Goal: Information Seeking & Learning: Learn about a topic

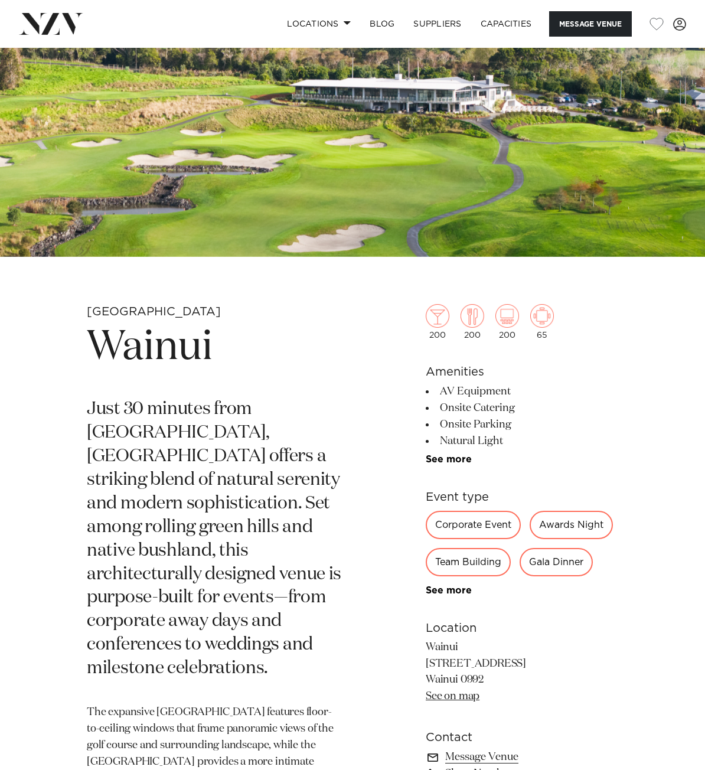
scroll to position [177, 0]
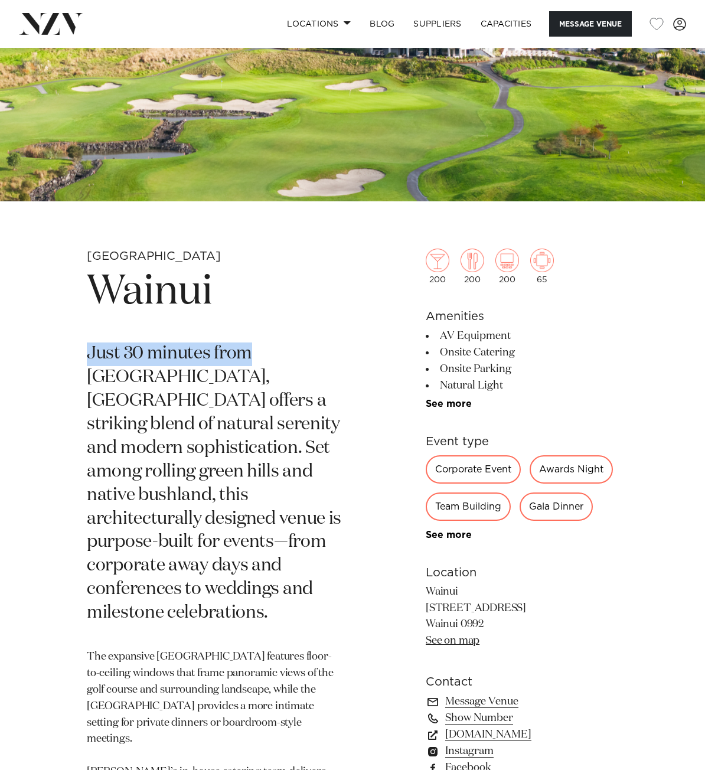
drag, startPoint x: 90, startPoint y: 360, endPoint x: 245, endPoint y: 352, distance: 154.4
click at [245, 352] on p "Just 30 minutes from [GEOGRAPHIC_DATA], [GEOGRAPHIC_DATA] offers a striking ble…" at bounding box center [214, 484] width 255 height 283
click at [294, 402] on p "Just 30 minutes from [GEOGRAPHIC_DATA], [GEOGRAPHIC_DATA] offers a striking ble…" at bounding box center [214, 484] width 255 height 283
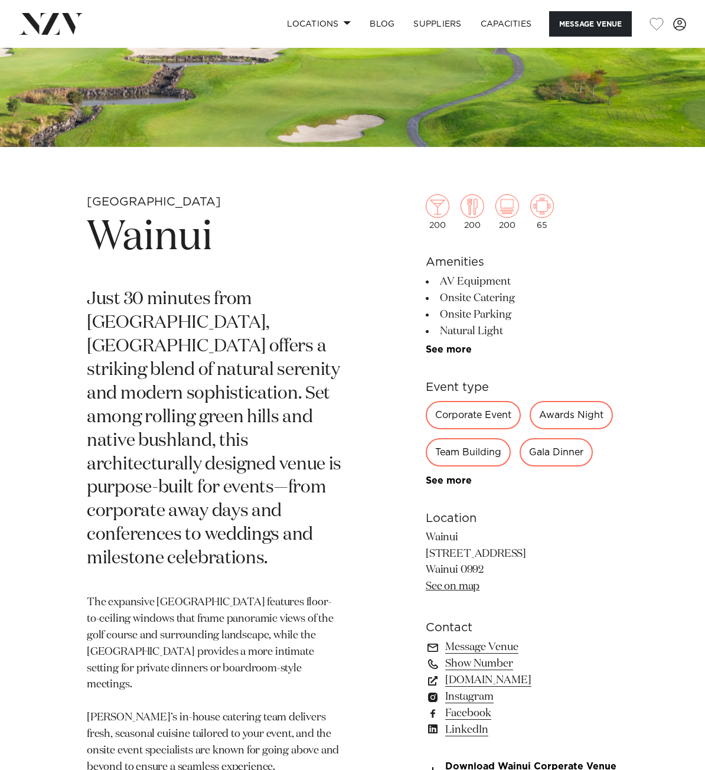
scroll to position [236, 0]
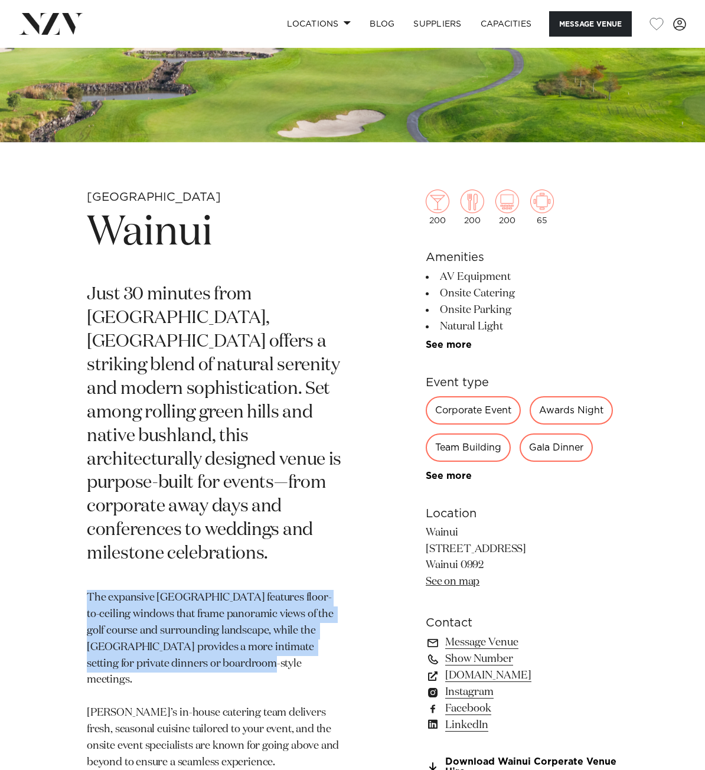
drag, startPoint x: 88, startPoint y: 574, endPoint x: 229, endPoint y: 636, distance: 153.4
click at [229, 636] on p "The expansive [GEOGRAPHIC_DATA] features floor-to-ceiling windows that frame pa…" at bounding box center [214, 738] width 255 height 297
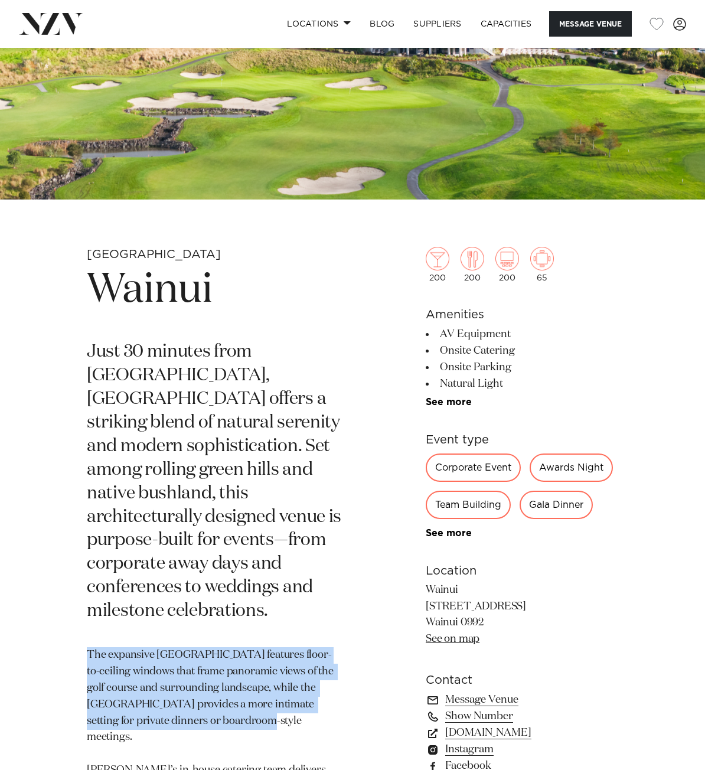
scroll to position [177, 0]
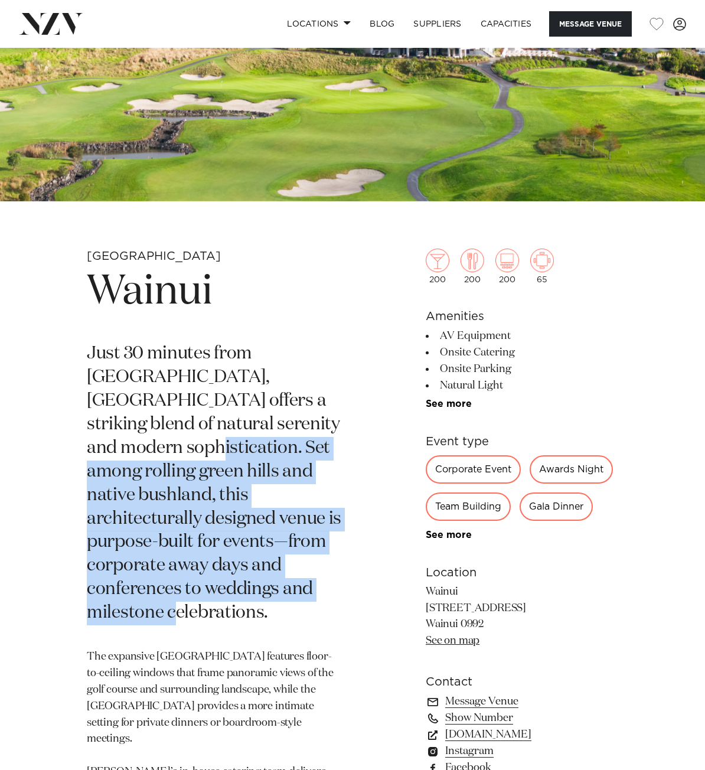
drag, startPoint x: 304, startPoint y: 425, endPoint x: 329, endPoint y: 583, distance: 159.7
click at [329, 583] on p "Just 30 minutes from [GEOGRAPHIC_DATA], [GEOGRAPHIC_DATA] offers a striking ble…" at bounding box center [214, 484] width 255 height 283
copy p "Set among rolling green hills and native bushland, this architecturally designe…"
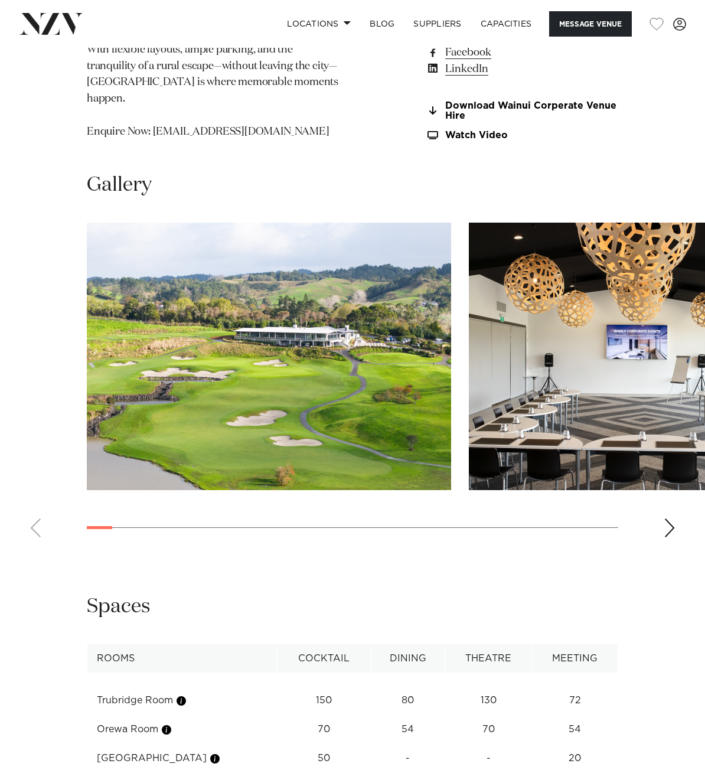
scroll to position [1004, 0]
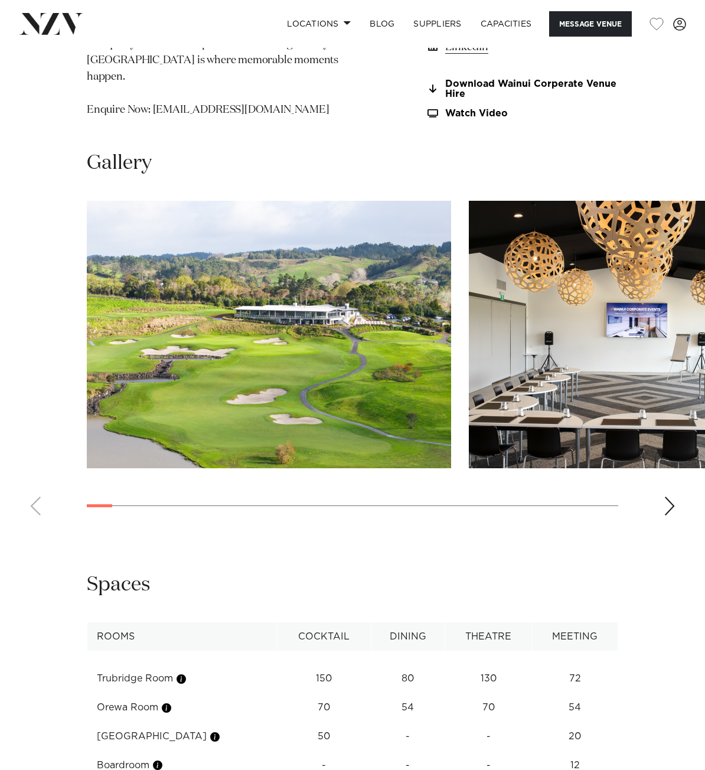
click at [683, 289] on img "2 / 29" at bounding box center [651, 335] width 365 height 268
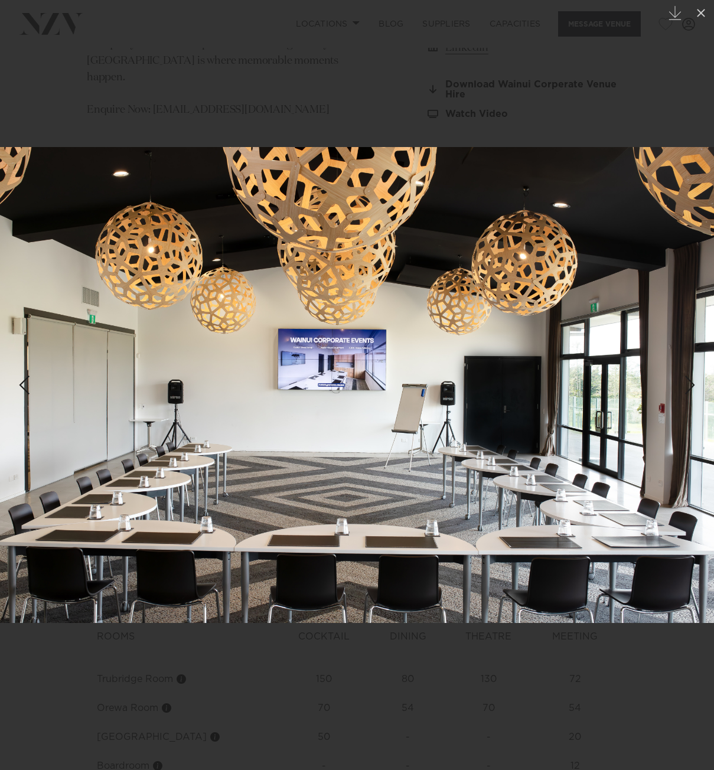
click at [688, 391] on div "Next slide" at bounding box center [690, 385] width 16 height 22
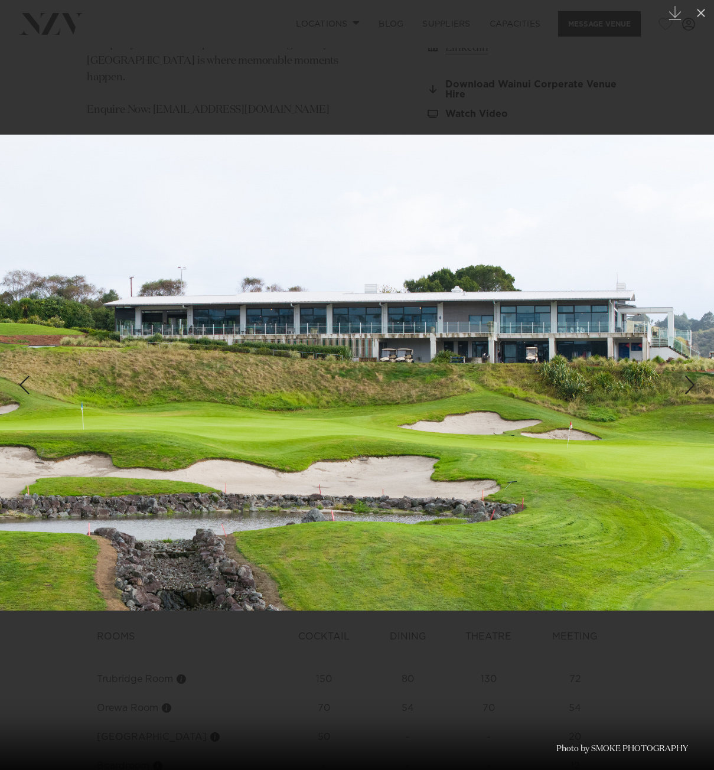
click at [688, 391] on div "Next slide" at bounding box center [690, 385] width 16 height 22
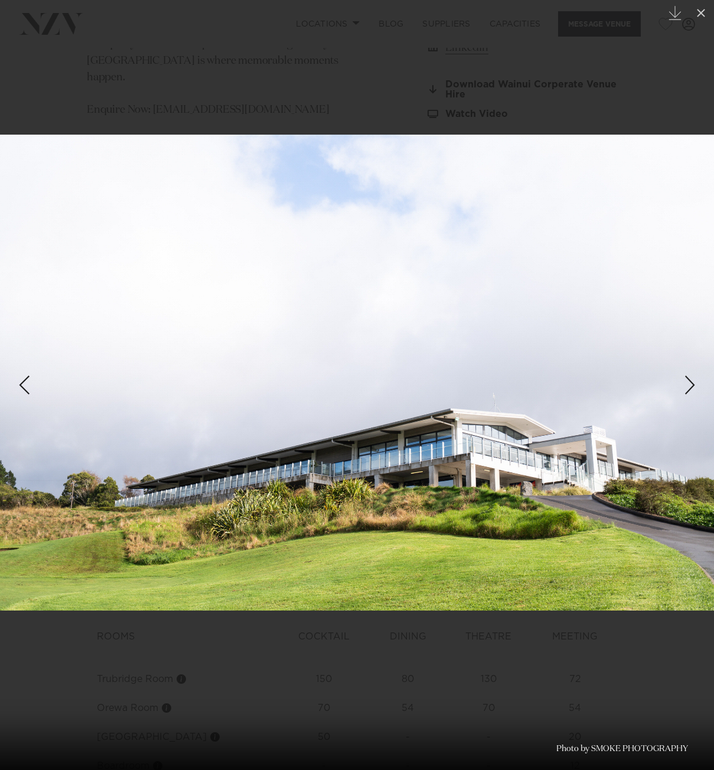
click at [688, 391] on div "Next slide" at bounding box center [690, 385] width 16 height 22
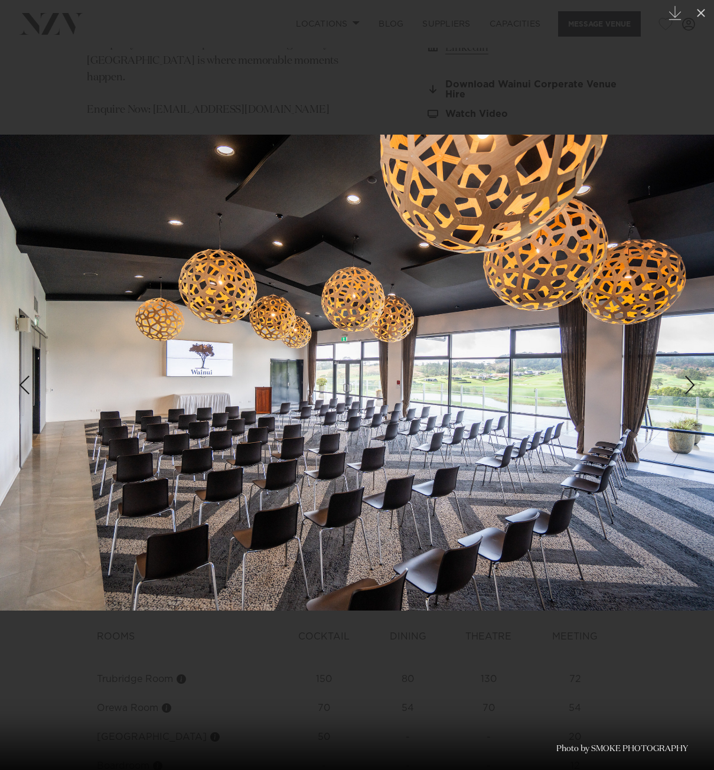
click at [688, 391] on div "Next slide" at bounding box center [690, 385] width 16 height 22
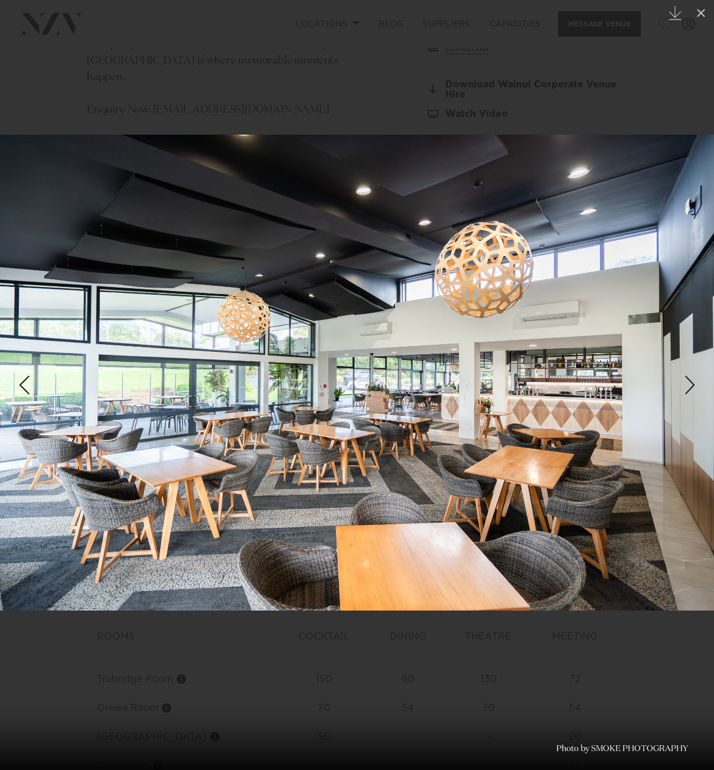
click at [688, 391] on div "Next slide" at bounding box center [690, 385] width 16 height 22
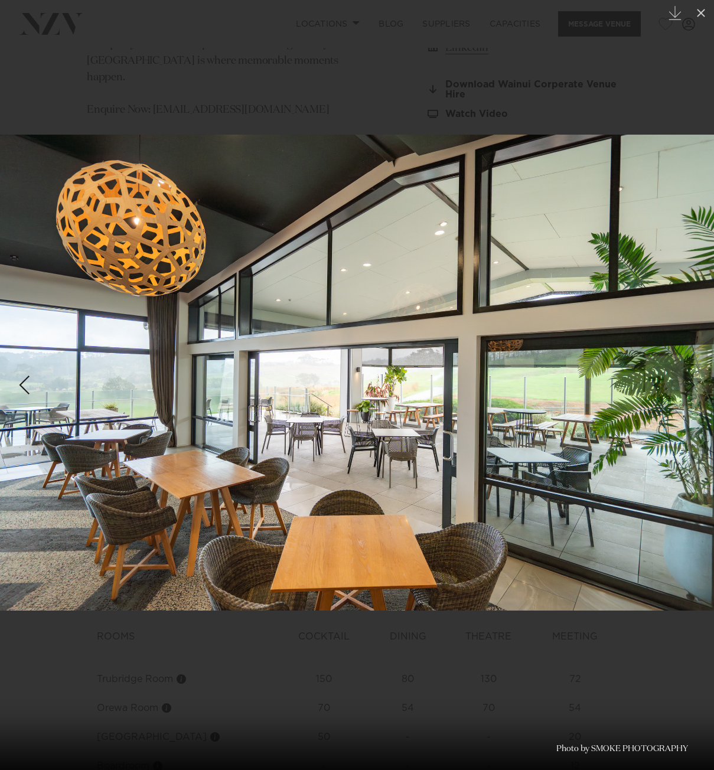
click at [688, 391] on div "Next slide" at bounding box center [690, 385] width 16 height 22
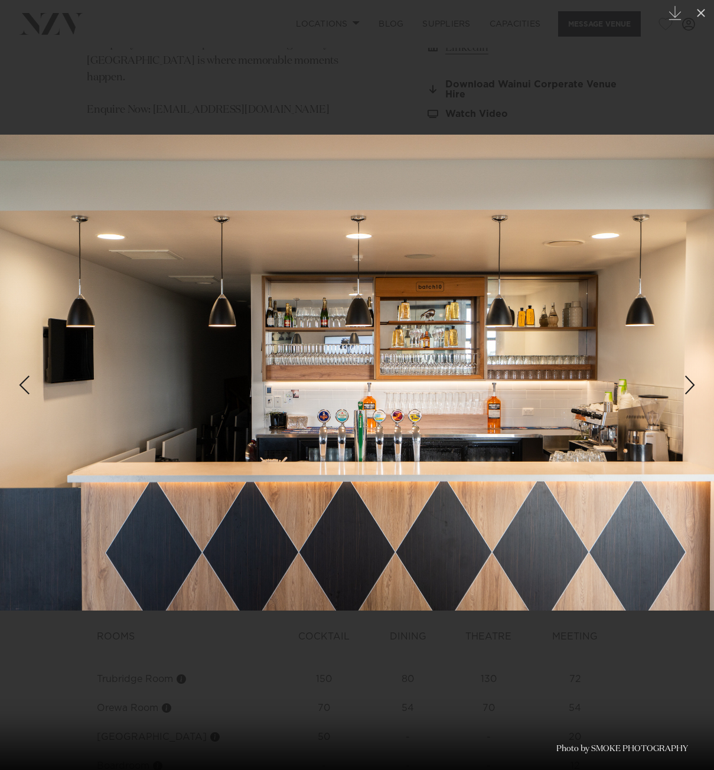
click at [688, 391] on div "Next slide" at bounding box center [690, 385] width 16 height 22
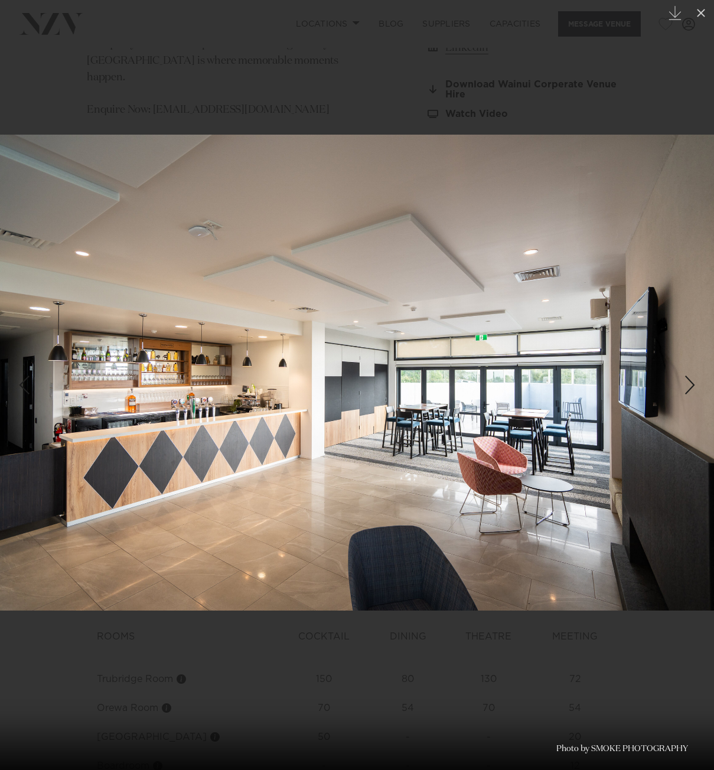
click at [688, 391] on div "Next slide" at bounding box center [690, 385] width 16 height 22
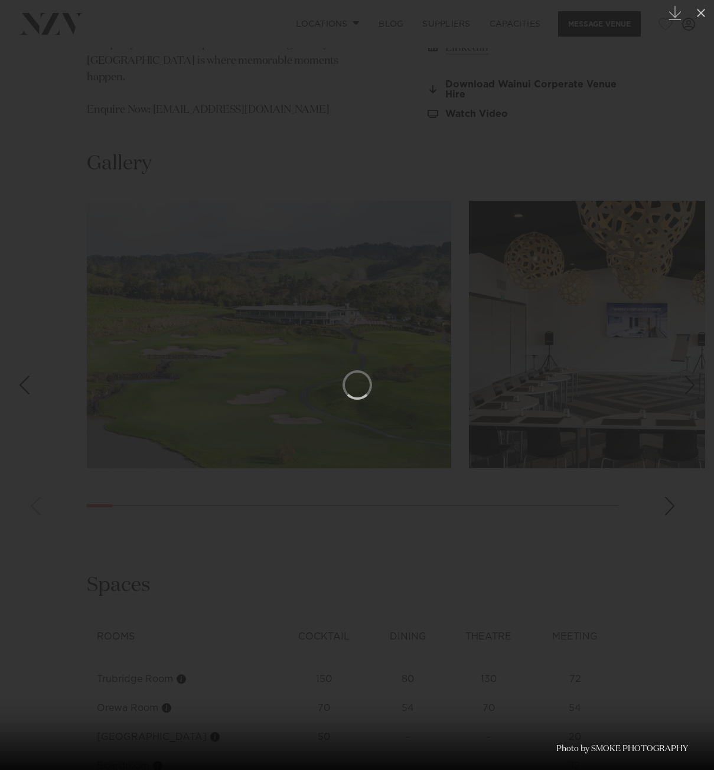
click at [688, 391] on div "Next slide" at bounding box center [690, 385] width 16 height 22
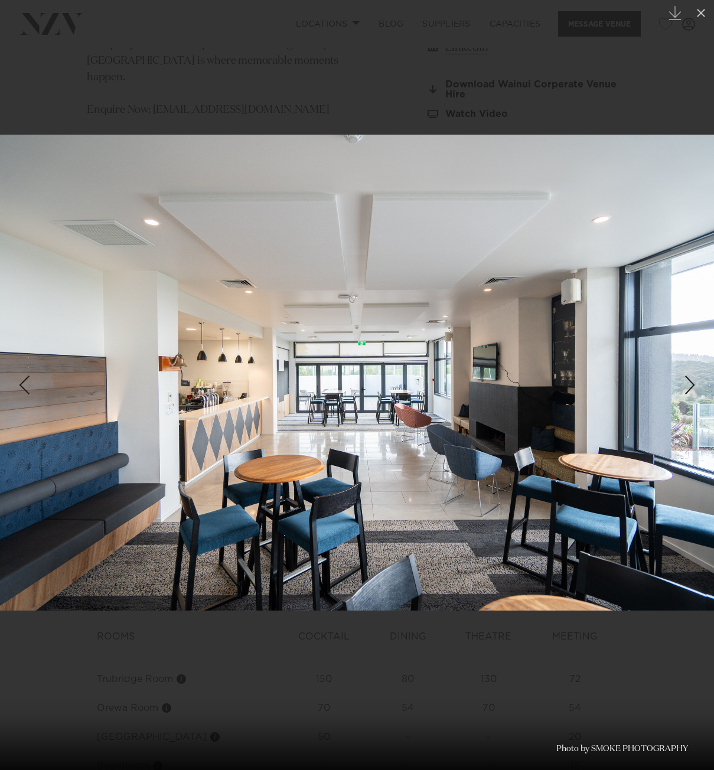
click at [688, 391] on div "Next slide" at bounding box center [690, 385] width 16 height 22
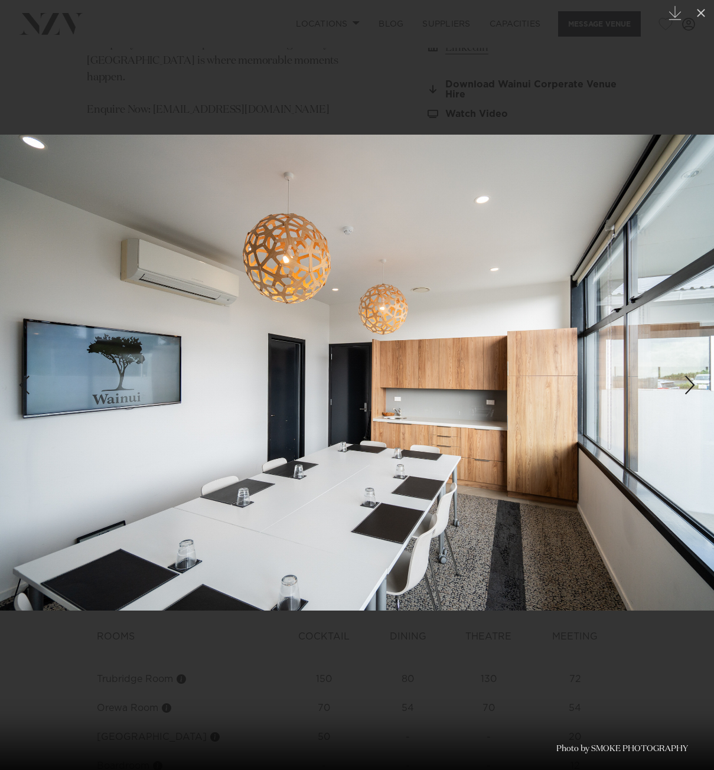
click at [688, 391] on div "Next slide" at bounding box center [690, 385] width 16 height 22
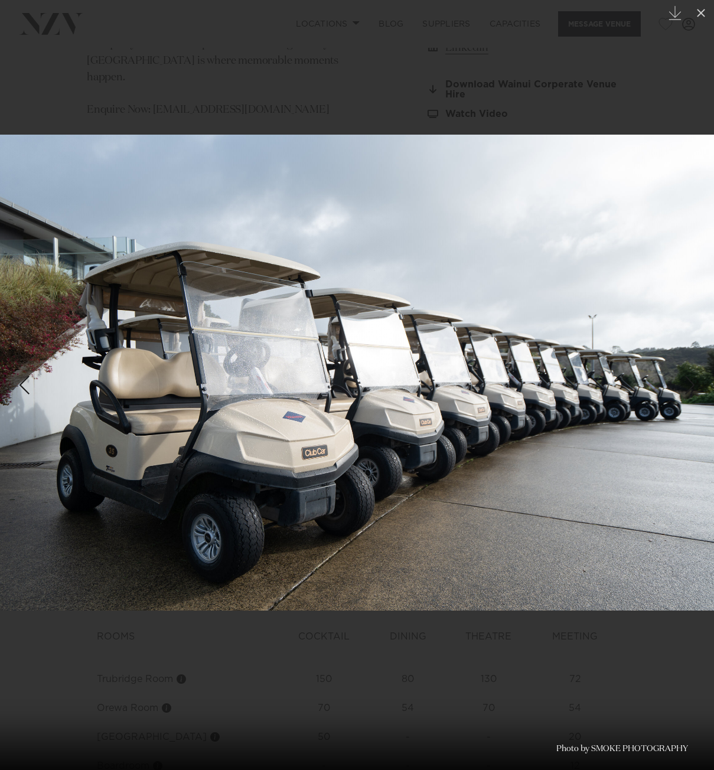
click at [688, 391] on div "Next slide" at bounding box center [690, 385] width 16 height 22
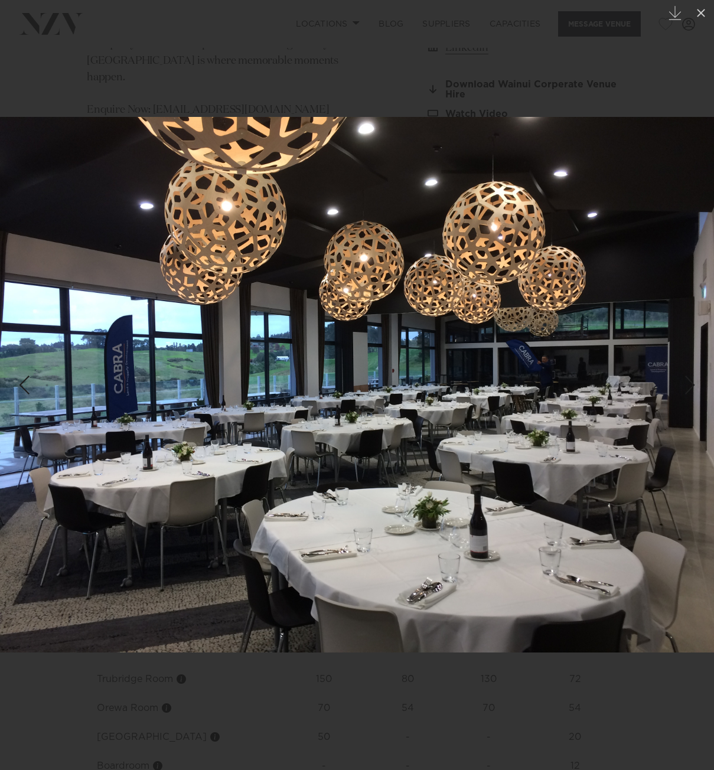
click at [688, 391] on div "Next slide" at bounding box center [690, 385] width 16 height 22
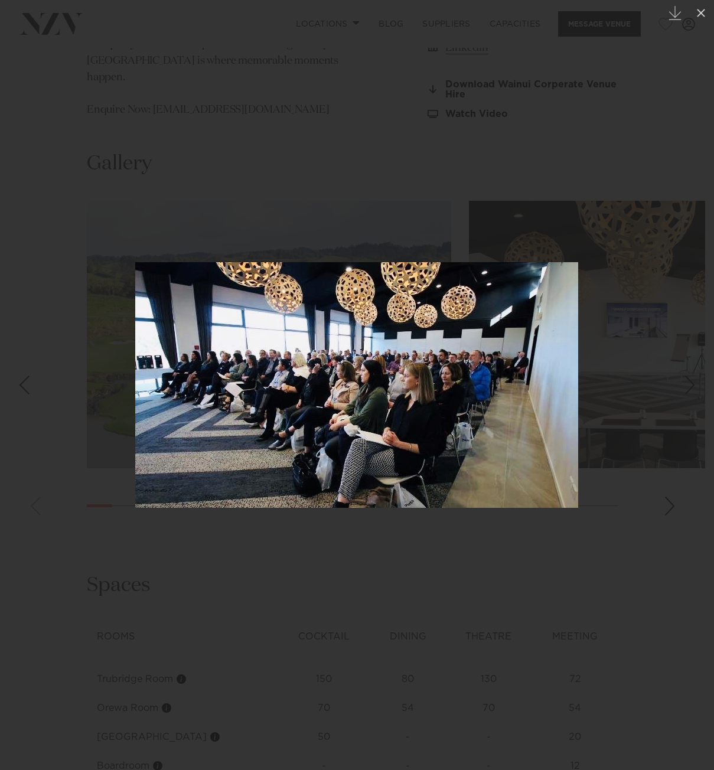
click at [688, 391] on div "Next slide" at bounding box center [690, 385] width 16 height 22
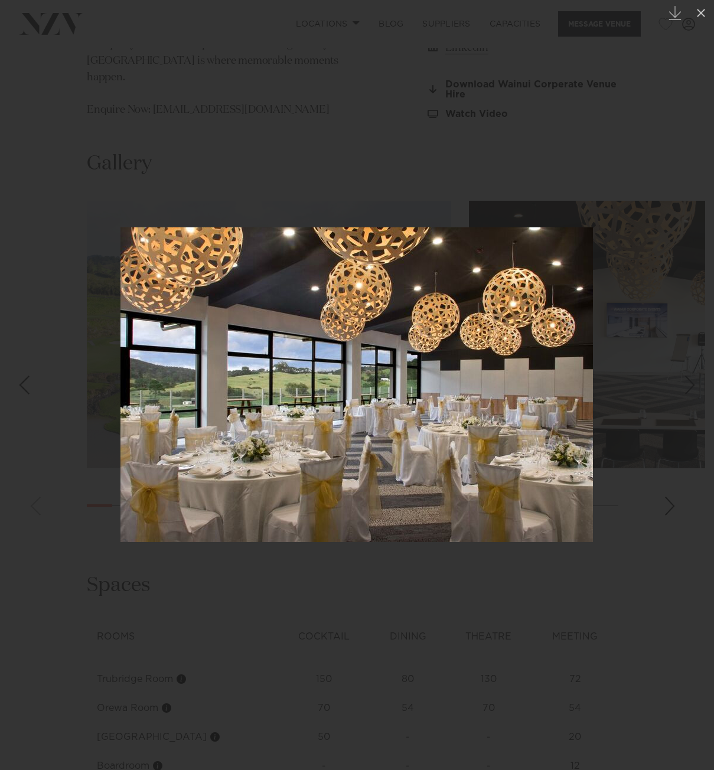
click at [688, 391] on div "Next slide" at bounding box center [690, 385] width 16 height 22
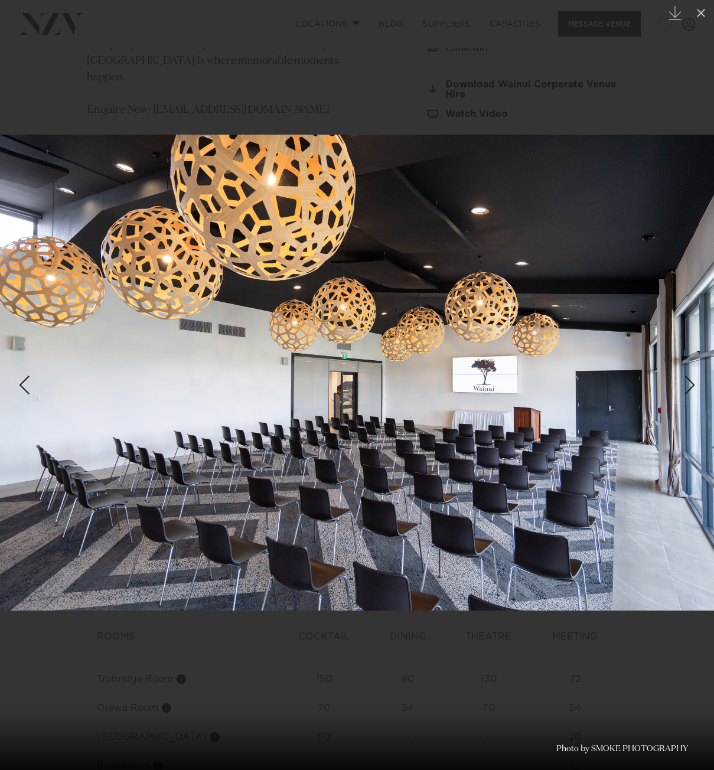
click at [688, 391] on div "Next slide" at bounding box center [690, 385] width 16 height 22
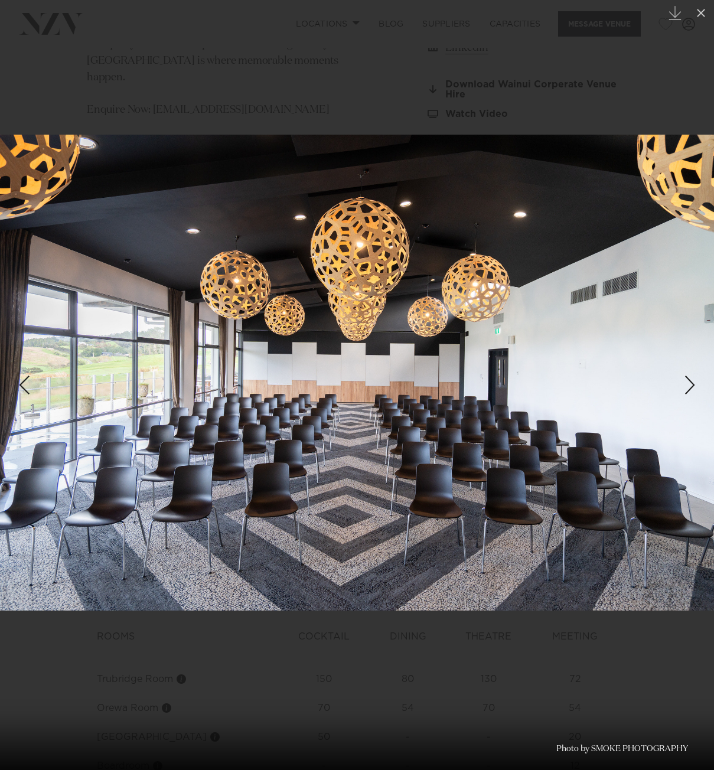
drag, startPoint x: 606, startPoint y: 96, endPoint x: 647, endPoint y: 76, distance: 45.7
click at [606, 96] on div at bounding box center [357, 385] width 714 height 770
click at [701, 11] on icon at bounding box center [701, 13] width 14 height 14
